Goal: Register for event/course

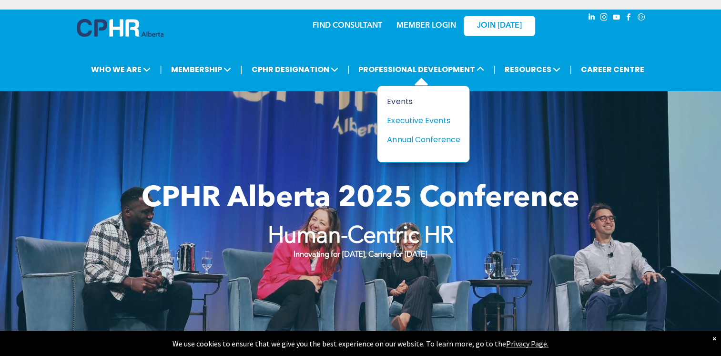
click at [407, 100] on div "Events" at bounding box center [420, 101] width 66 height 12
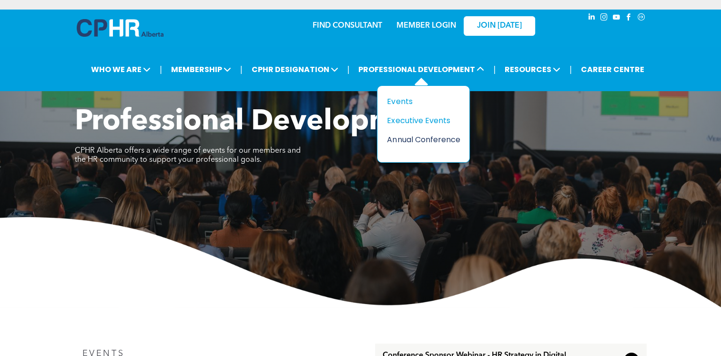
click at [420, 138] on div "Annual Conference" at bounding box center [420, 140] width 66 height 12
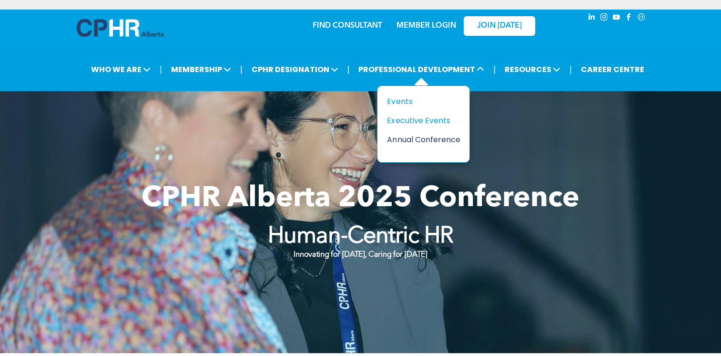
click at [426, 137] on div "Annual Conference" at bounding box center [420, 140] width 66 height 12
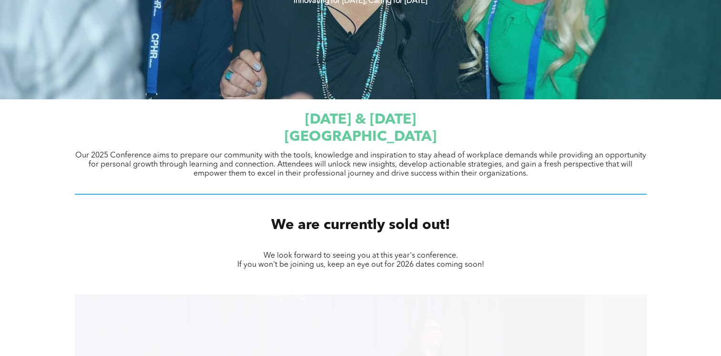
scroll to position [286, 0]
